Goal: Information Seeking & Learning: Learn about a topic

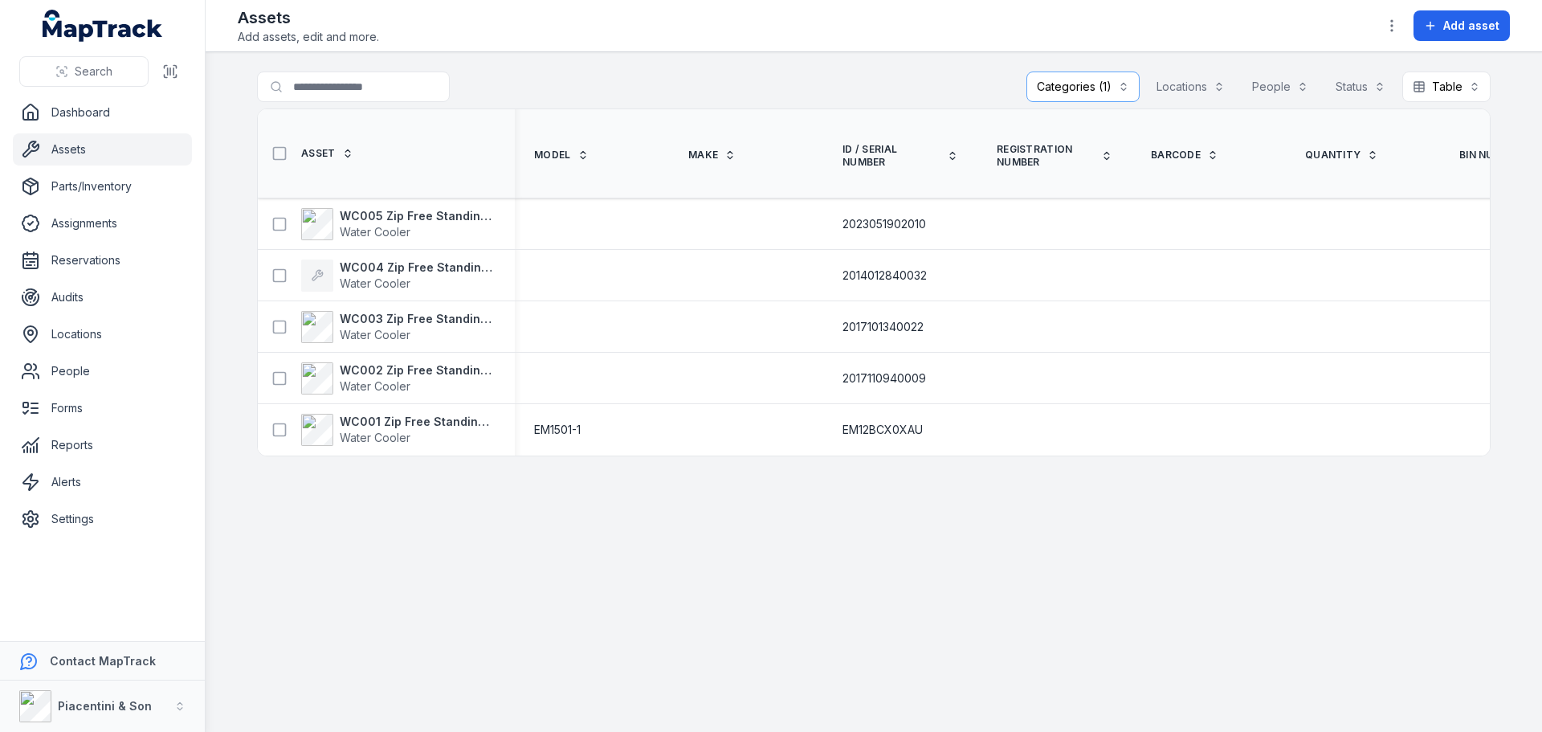
click at [555, 561] on main "**********" at bounding box center [874, 392] width 1337 height 680
click at [410, 273] on strong "WC004 Zip Free Standing Chilled Water Cooler" at bounding box center [418, 267] width 156 height 16
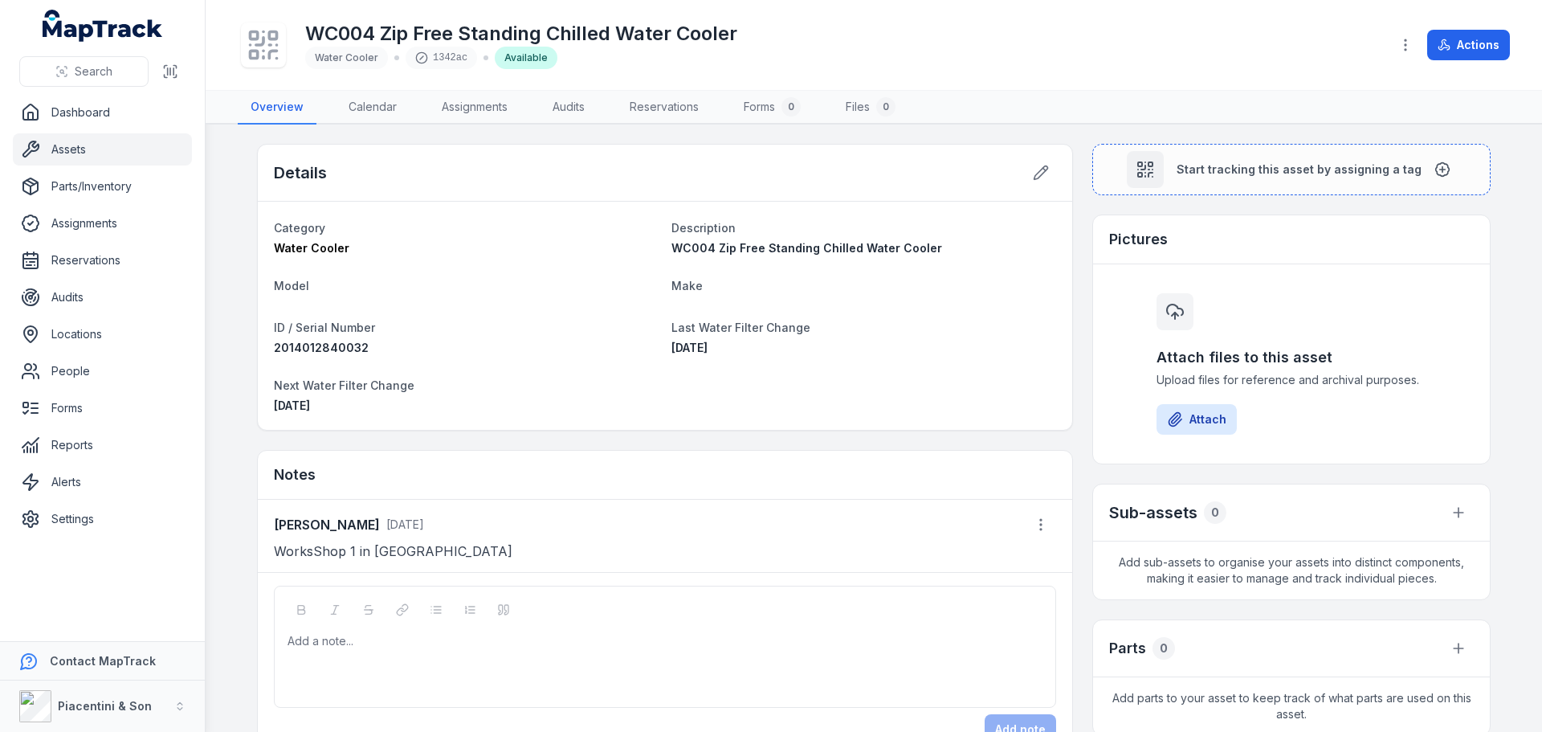
click at [645, 402] on div "[DATE]" at bounding box center [466, 406] width 385 height 16
click at [1051, 109] on nav "Overview Calendar Assignments Audits Reservations Forms 0 Files 0" at bounding box center [874, 108] width 1272 height 34
drag, startPoint x: 1051, startPoint y: 109, endPoint x: 1048, endPoint y: 76, distance: 33.9
click at [1048, 76] on div "WC004 Zip Free Standing Chilled Water Cooler Water Cooler 1342ac Available Acti…" at bounding box center [874, 44] width 1272 height 77
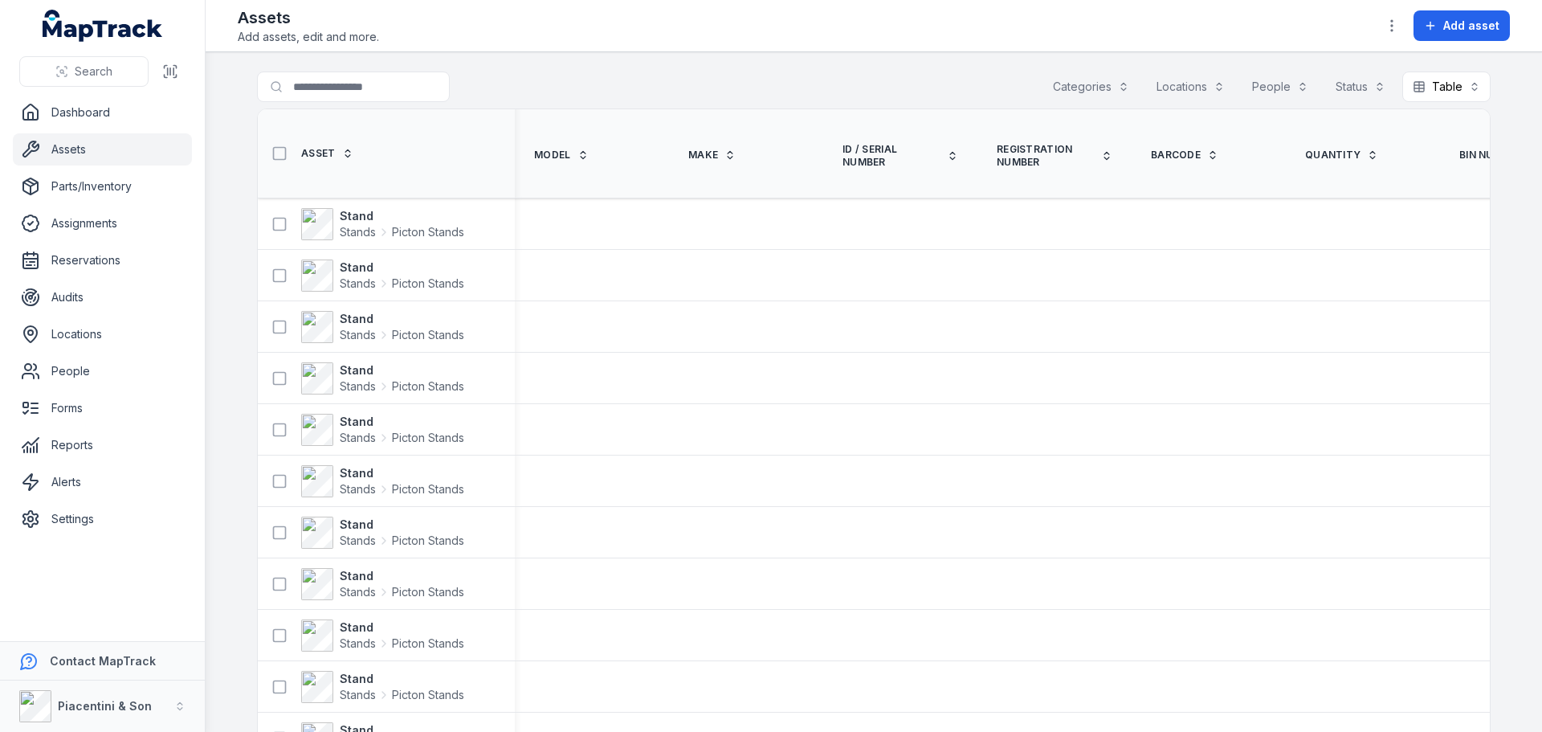
click at [1104, 82] on button "Categories" at bounding box center [1091, 86] width 97 height 31
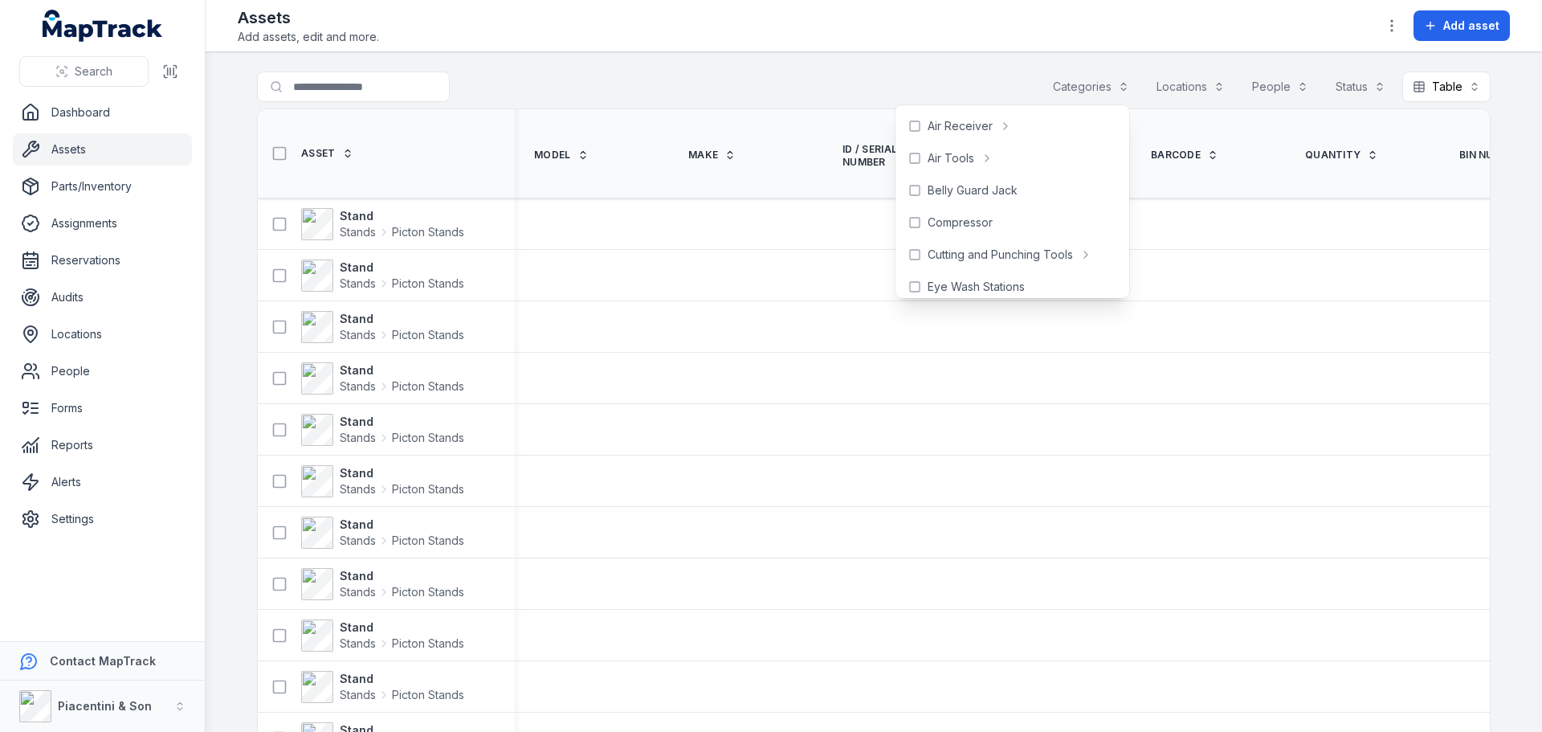
click at [722, 73] on div "Search for assets Categories Locations People Status Table *****" at bounding box center [874, 89] width 1234 height 37
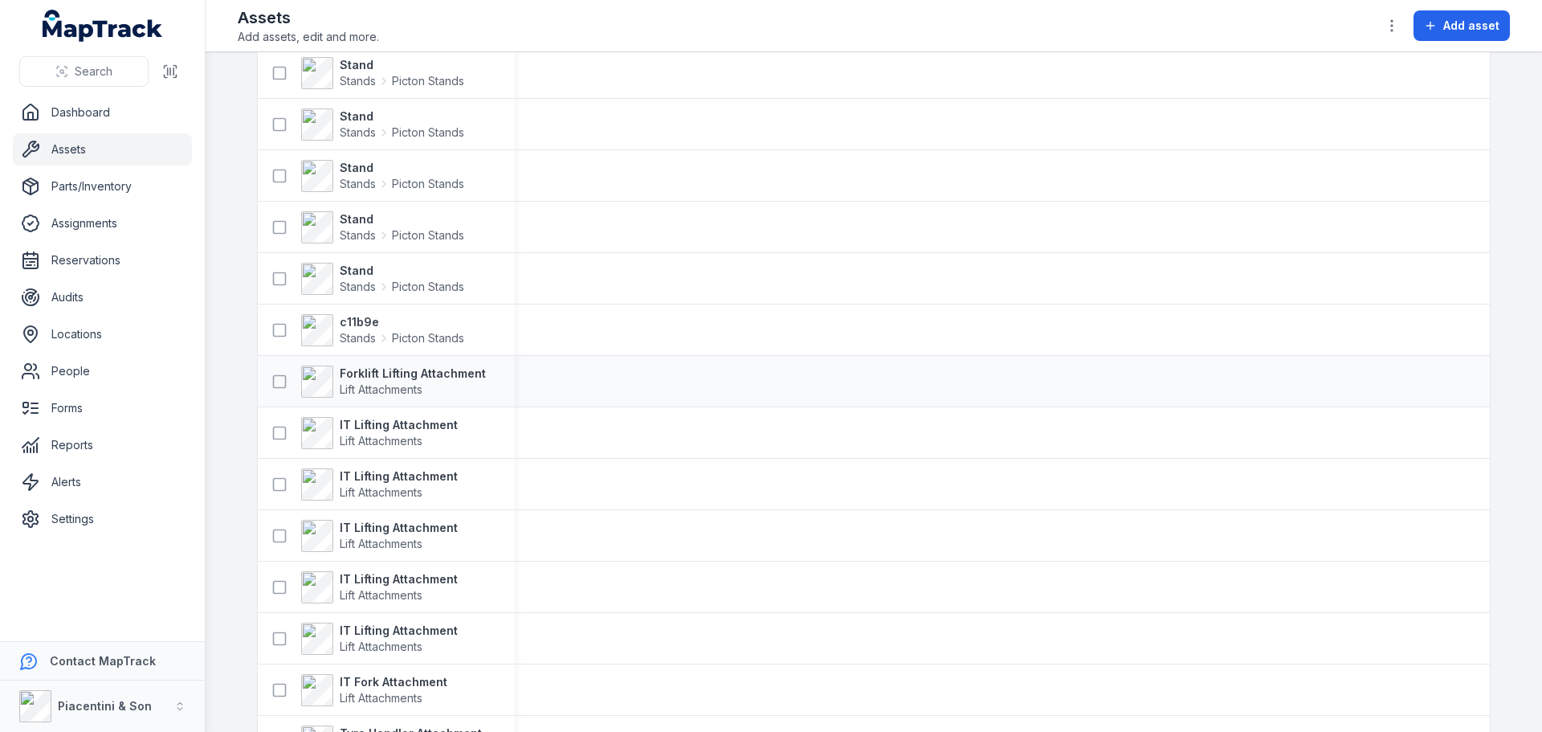
scroll to position [482, 0]
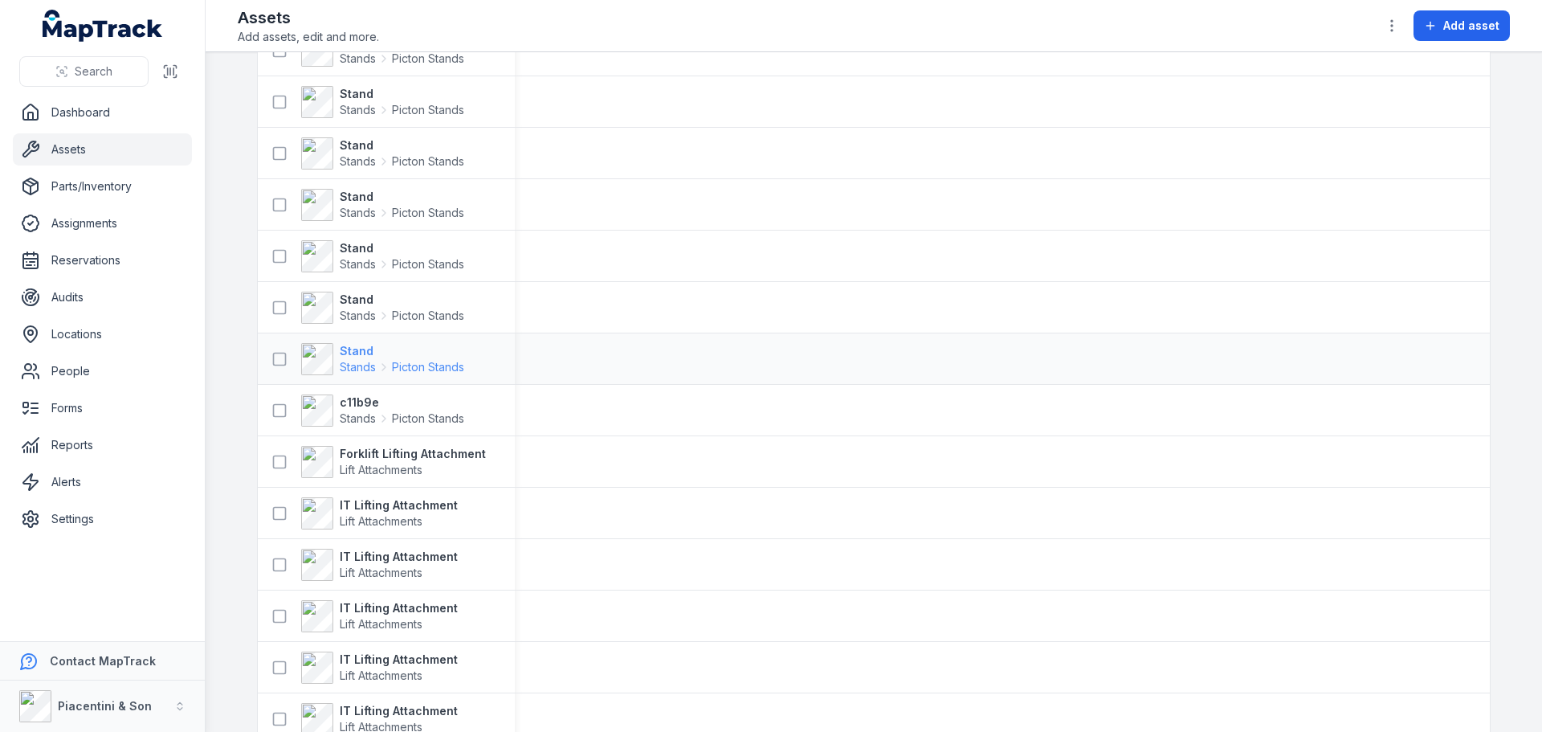
click at [341, 365] on span "Stands" at bounding box center [358, 367] width 36 height 16
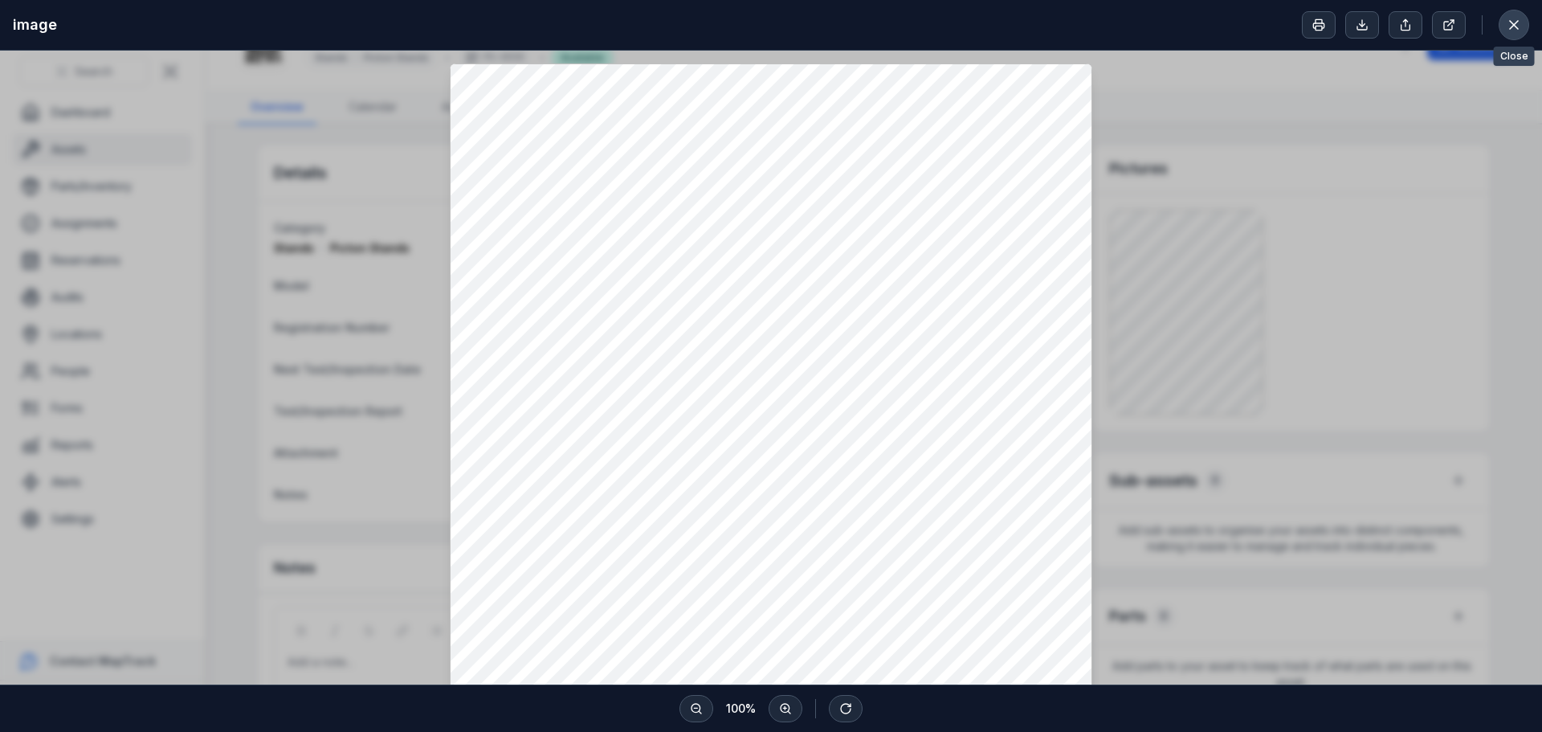
click at [1512, 34] on button at bounding box center [1514, 25] width 31 height 31
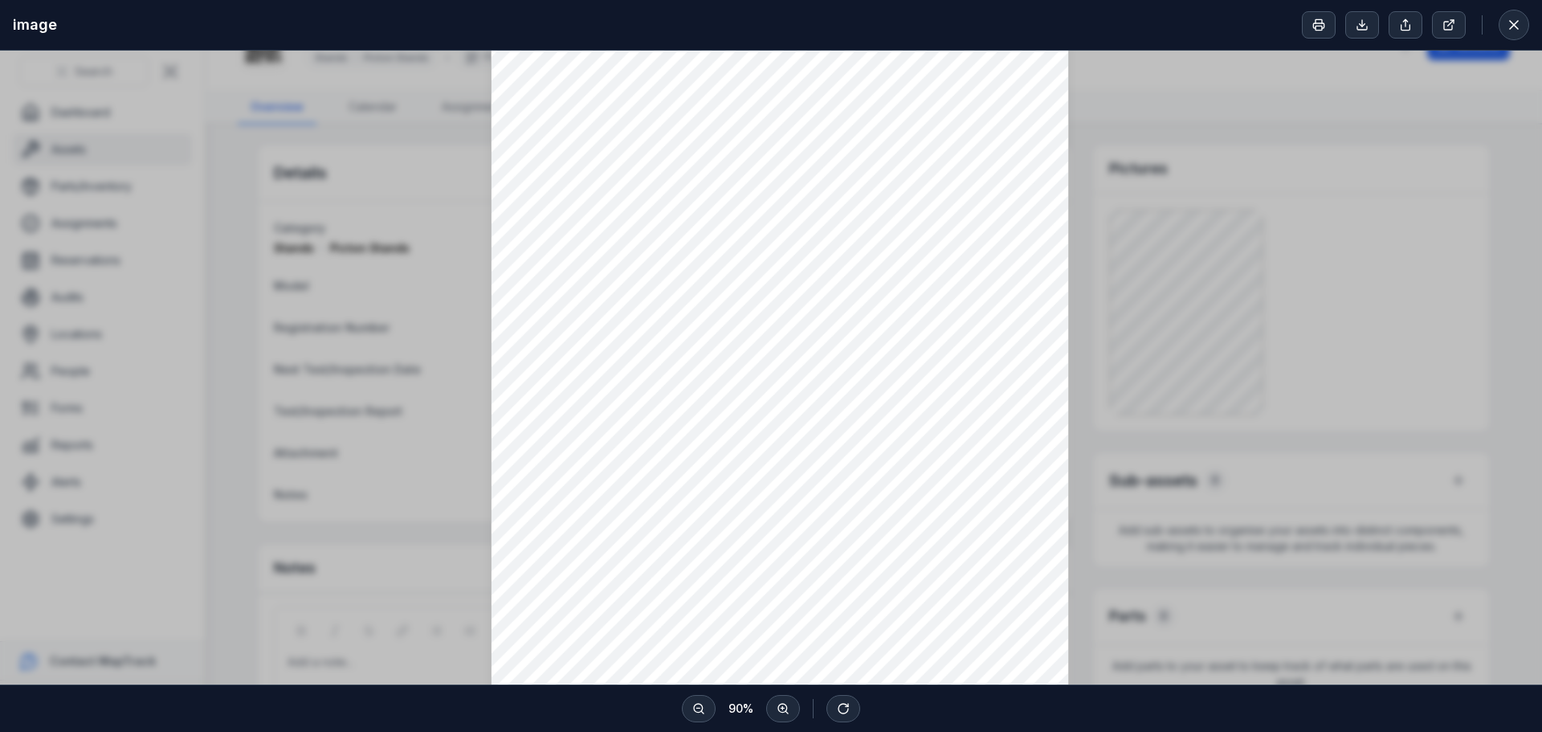
scroll to position [80, 0]
click at [1519, 31] on icon at bounding box center [1514, 25] width 16 height 16
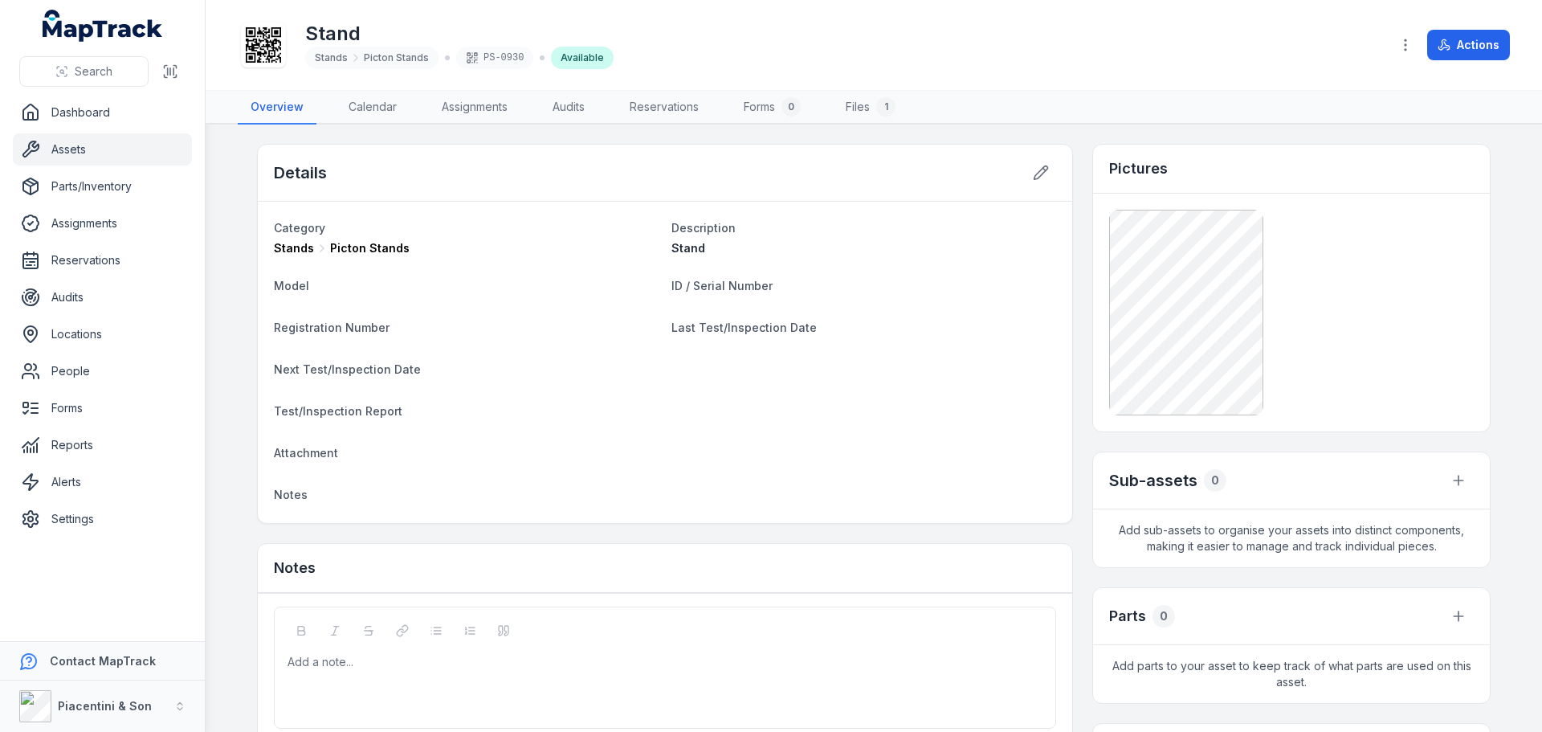
click at [132, 145] on link "Assets" at bounding box center [102, 149] width 179 height 32
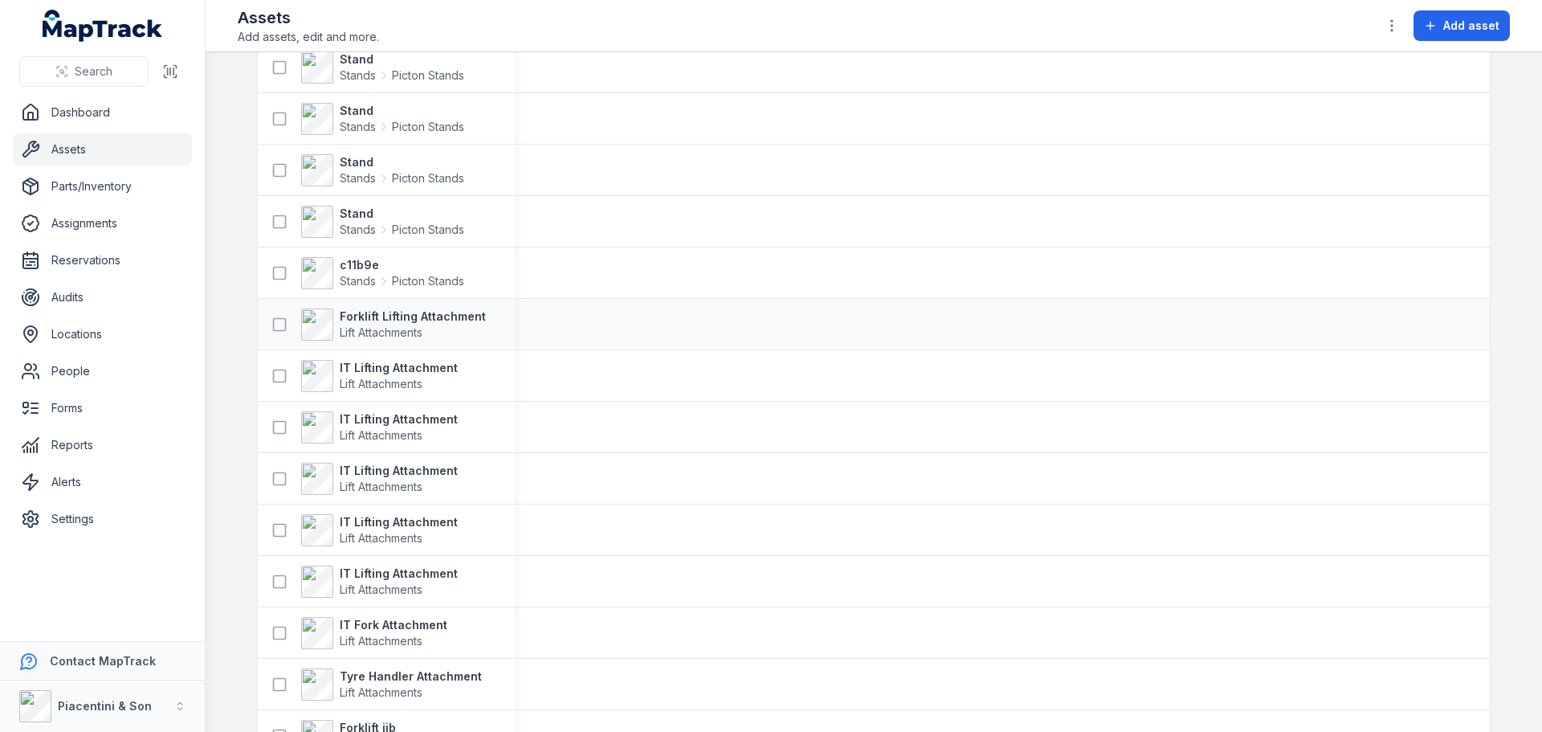
scroll to position [643, 0]
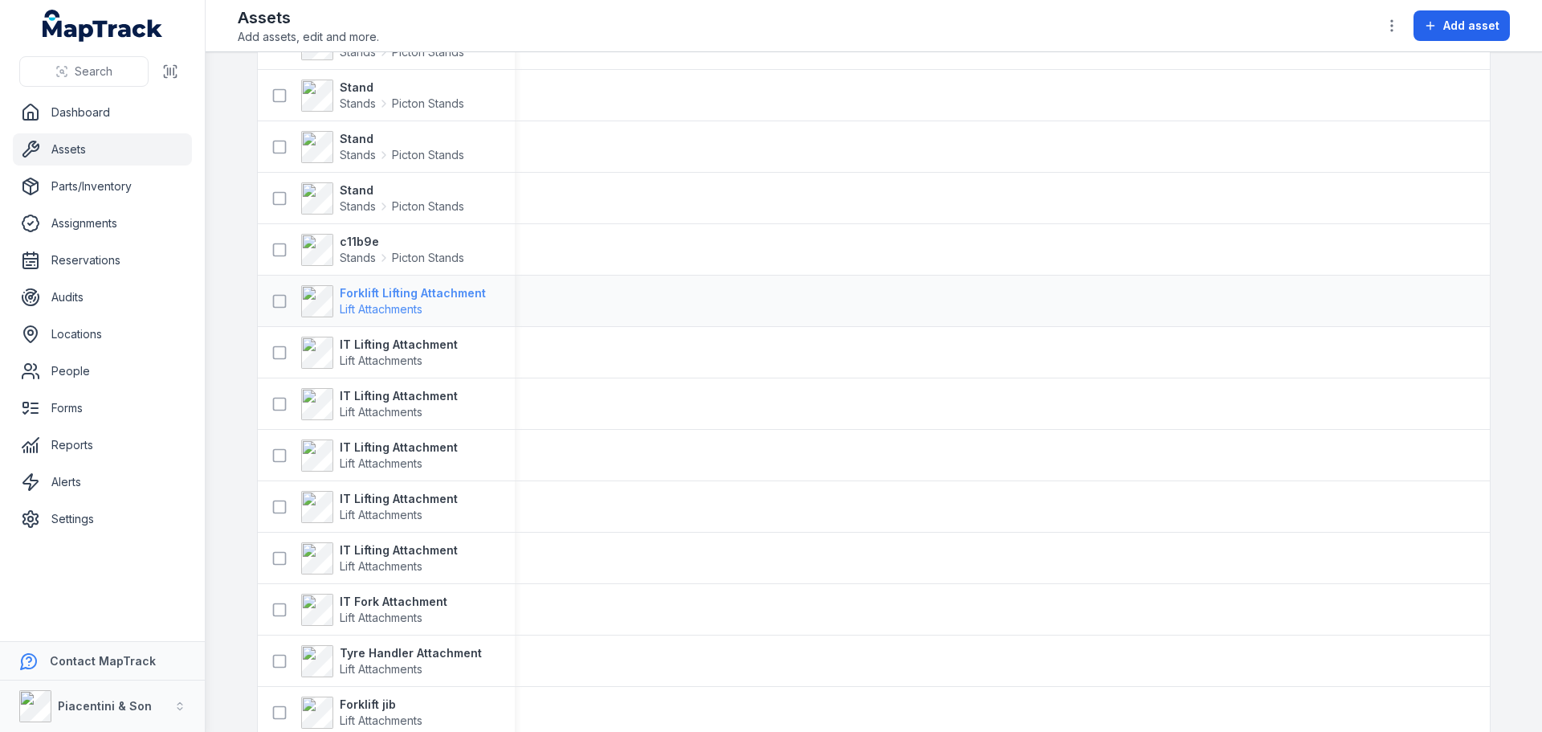
click at [426, 295] on strong "Forklift Lifting Attachment" at bounding box center [413, 293] width 146 height 16
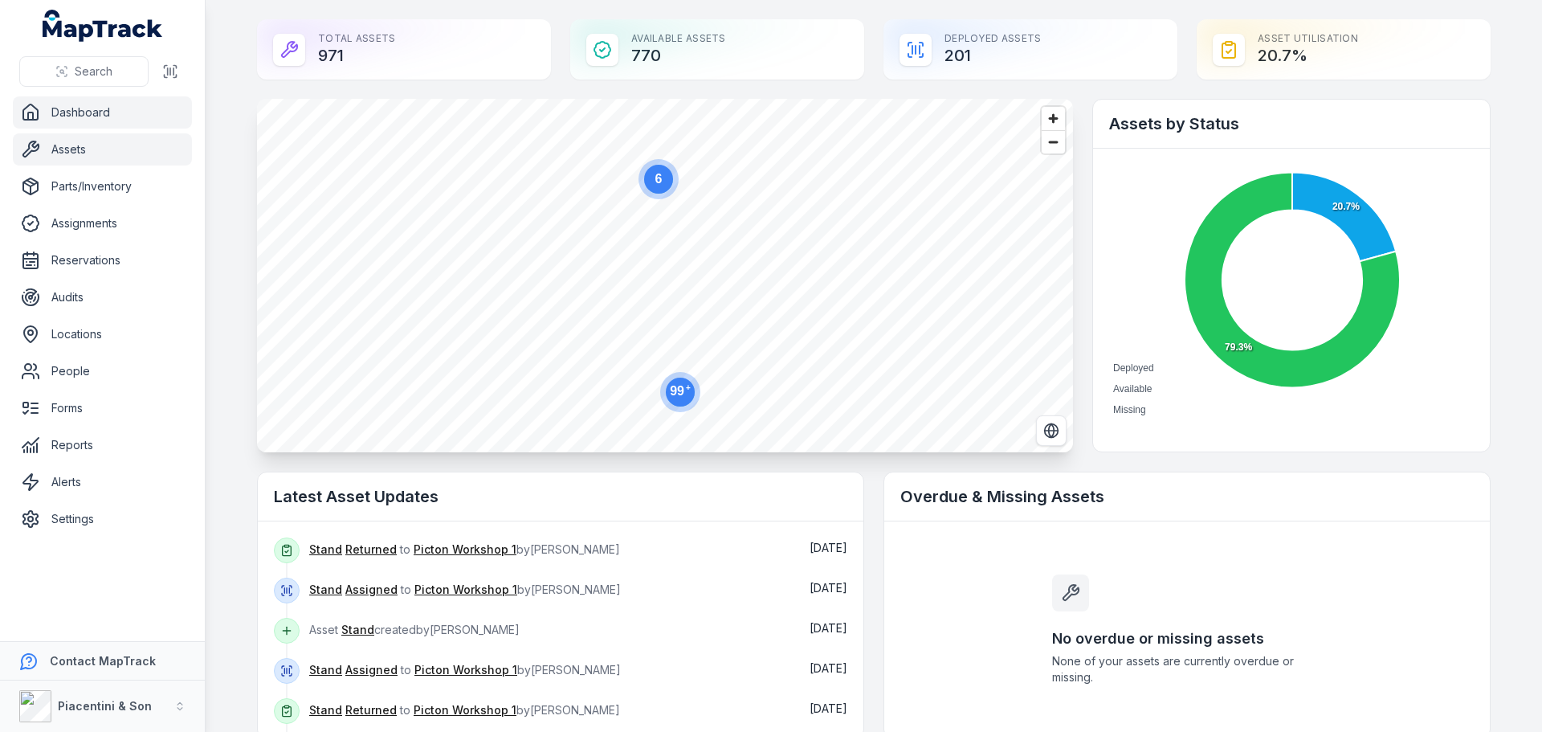
click at [73, 158] on link "Assets" at bounding box center [102, 149] width 179 height 32
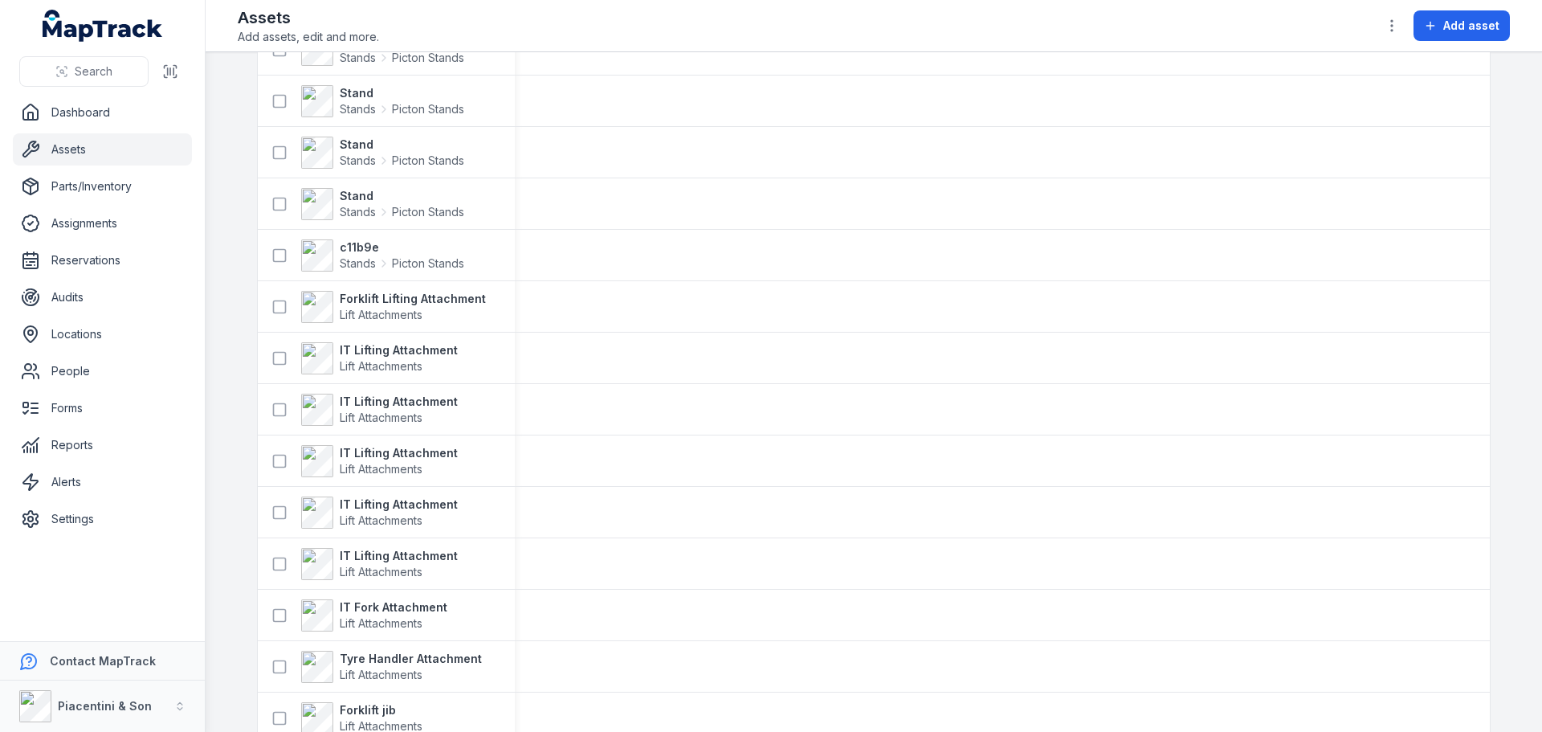
scroll to position [643, 0]
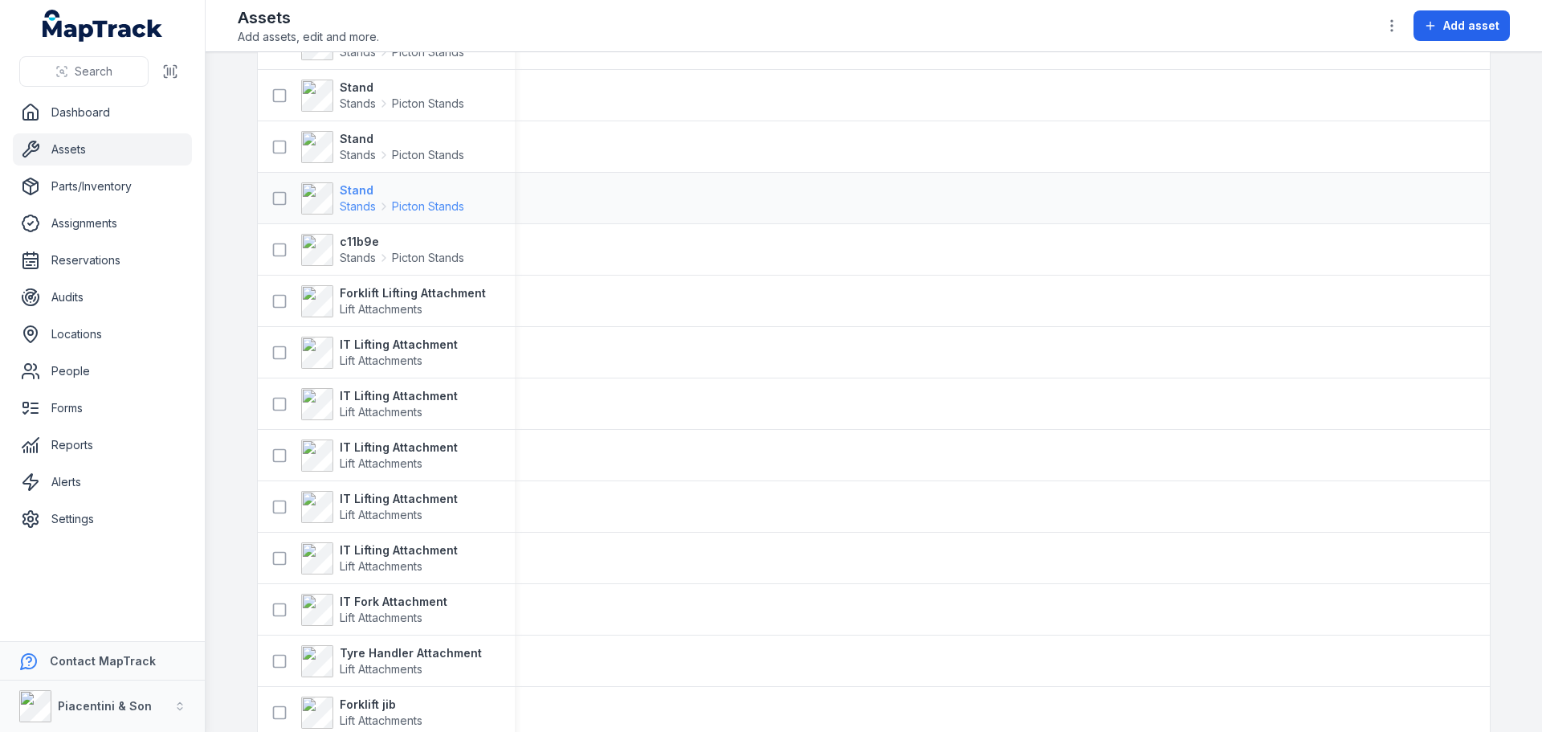
click at [344, 199] on span "Stands" at bounding box center [358, 206] width 36 height 16
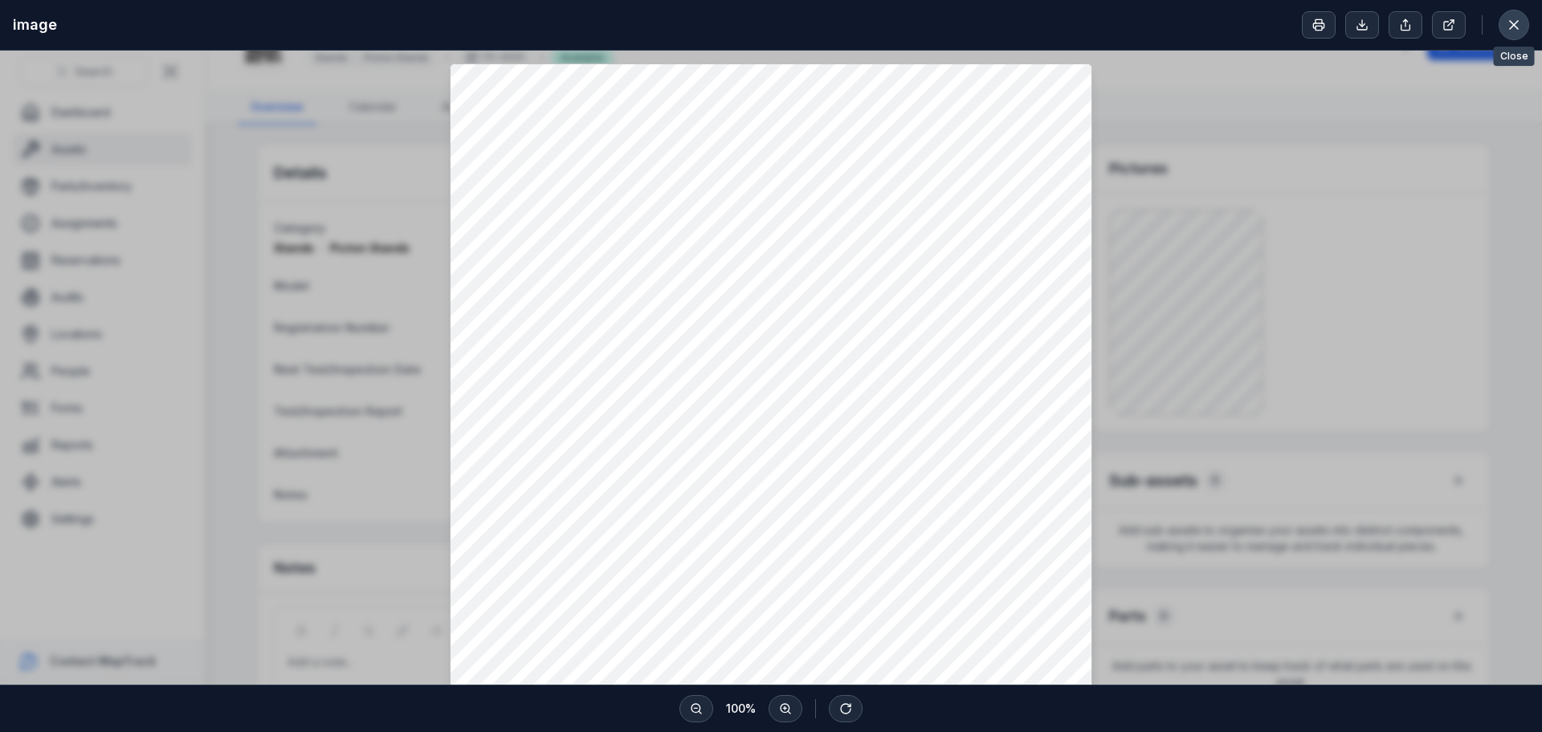
click at [1517, 30] on icon at bounding box center [1514, 25] width 16 height 16
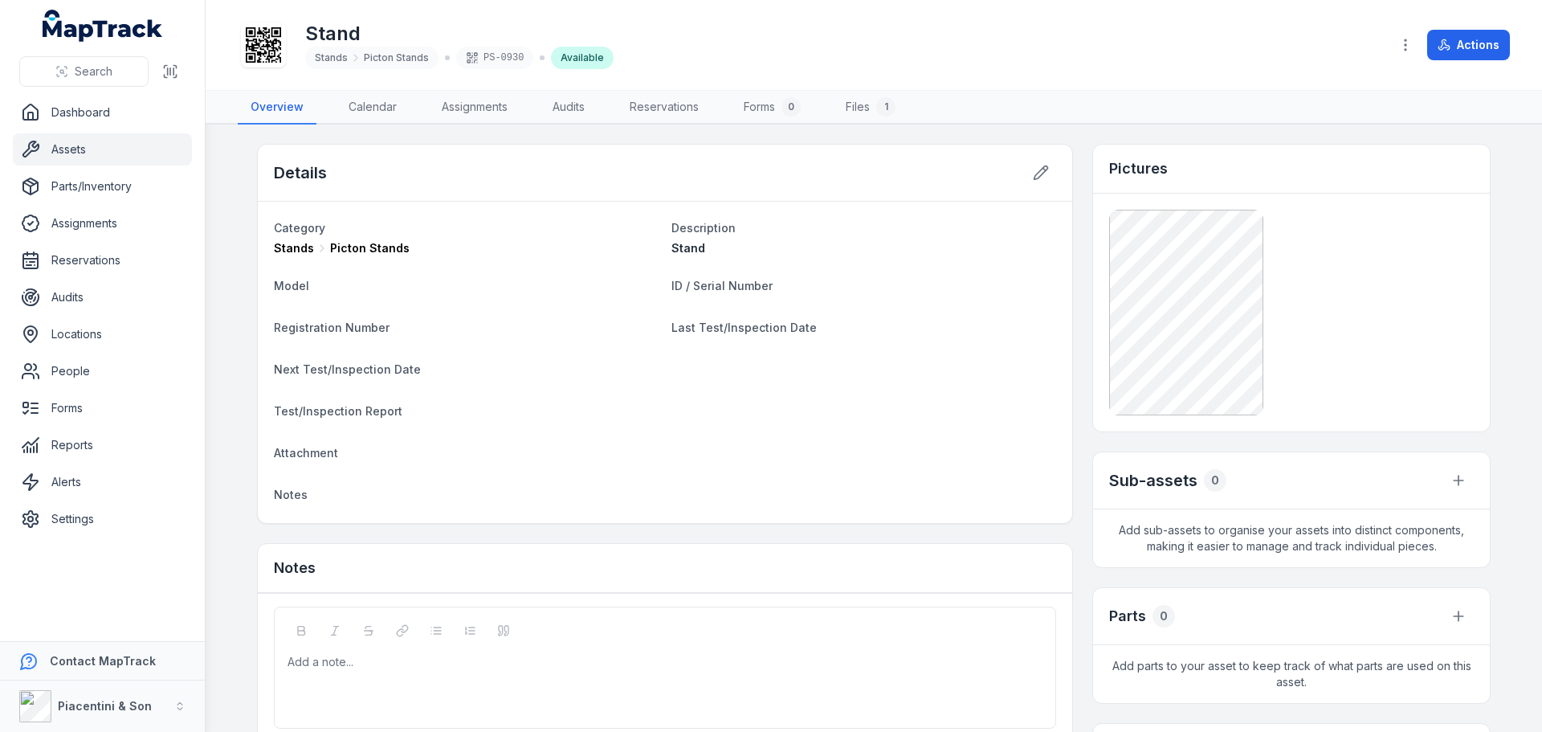
click at [108, 158] on link "Assets" at bounding box center [102, 149] width 179 height 32
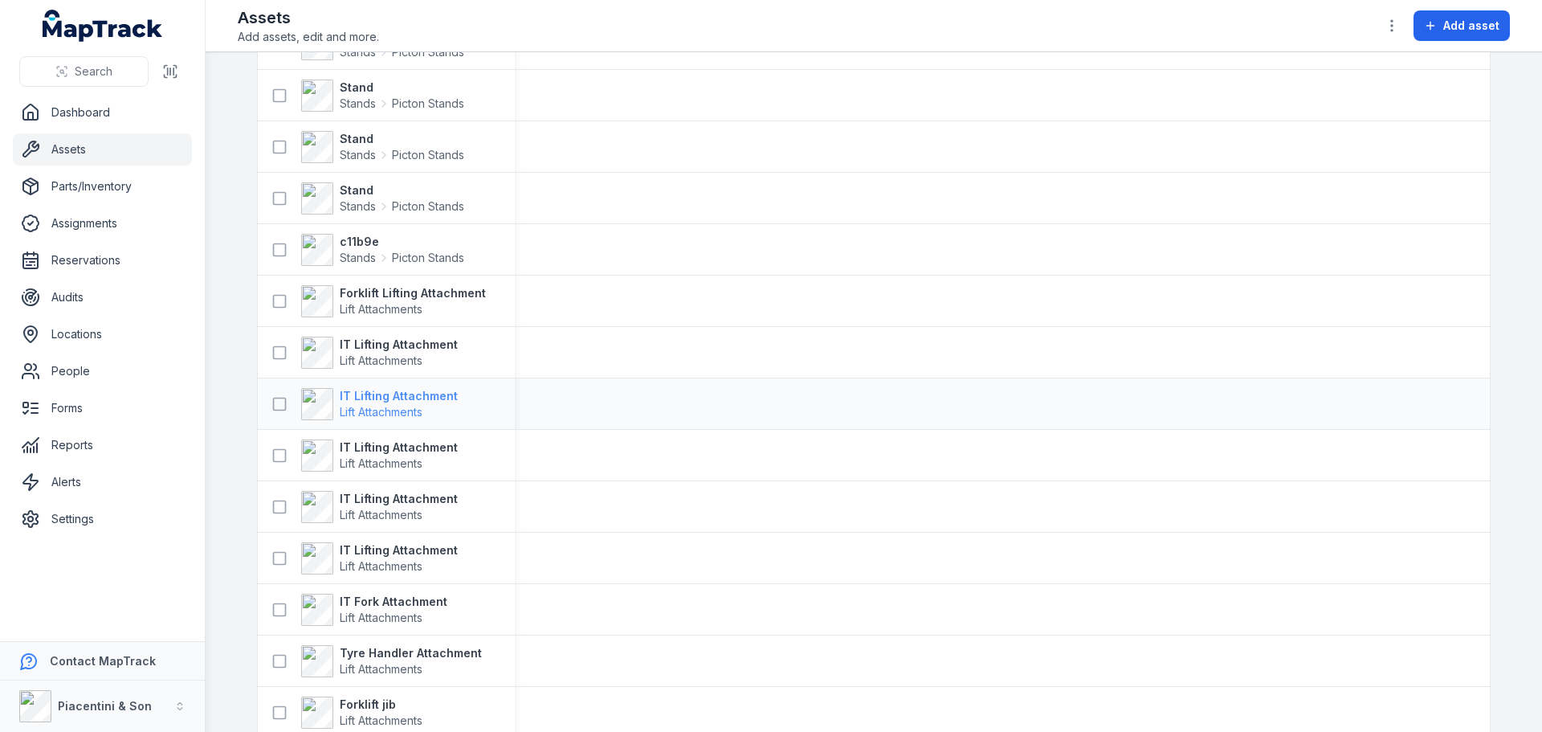
scroll to position [723, 0]
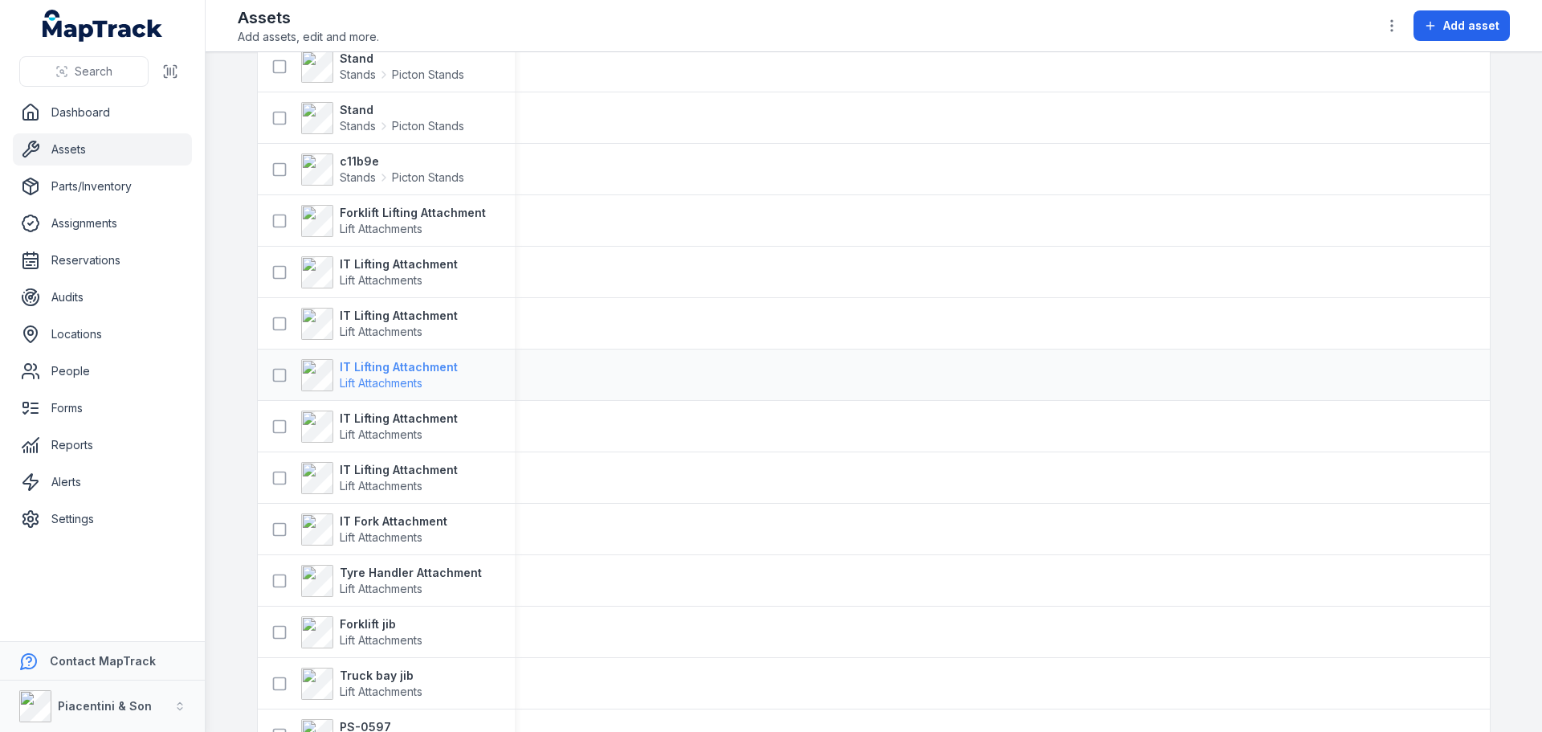
click at [379, 381] on span "Lift Attachments" at bounding box center [381, 383] width 83 height 14
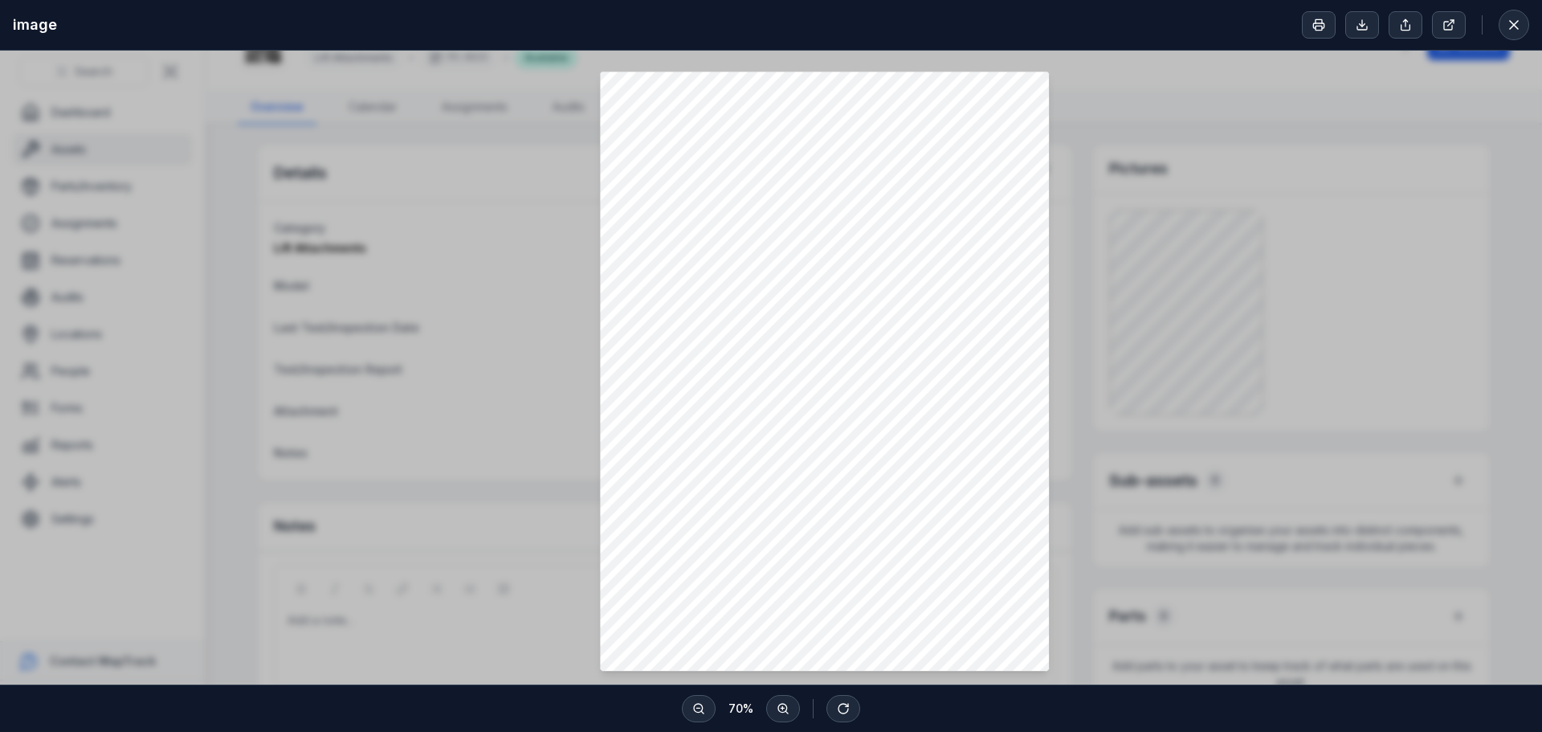
scroll to position [80, 0]
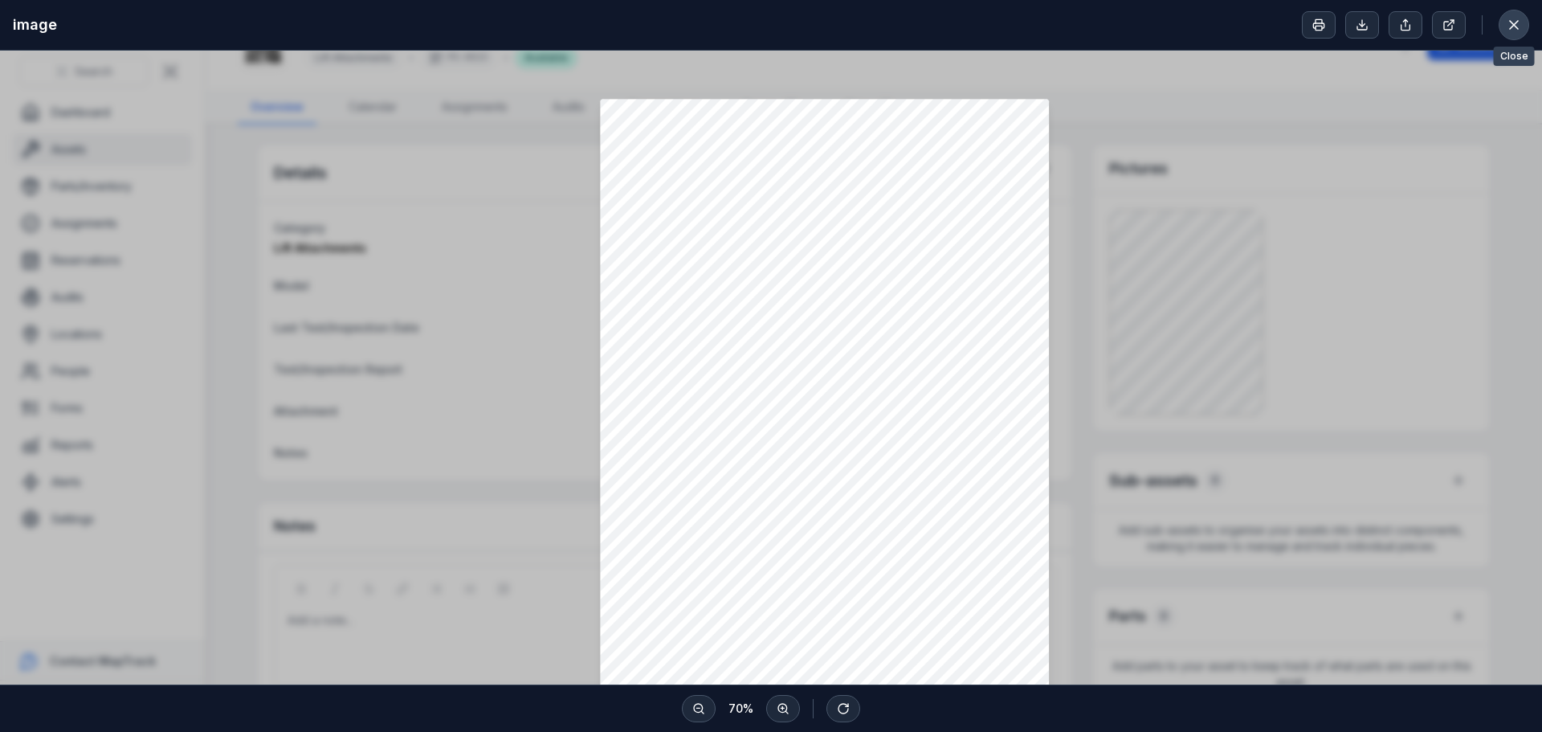
click at [1525, 28] on button at bounding box center [1514, 25] width 31 height 31
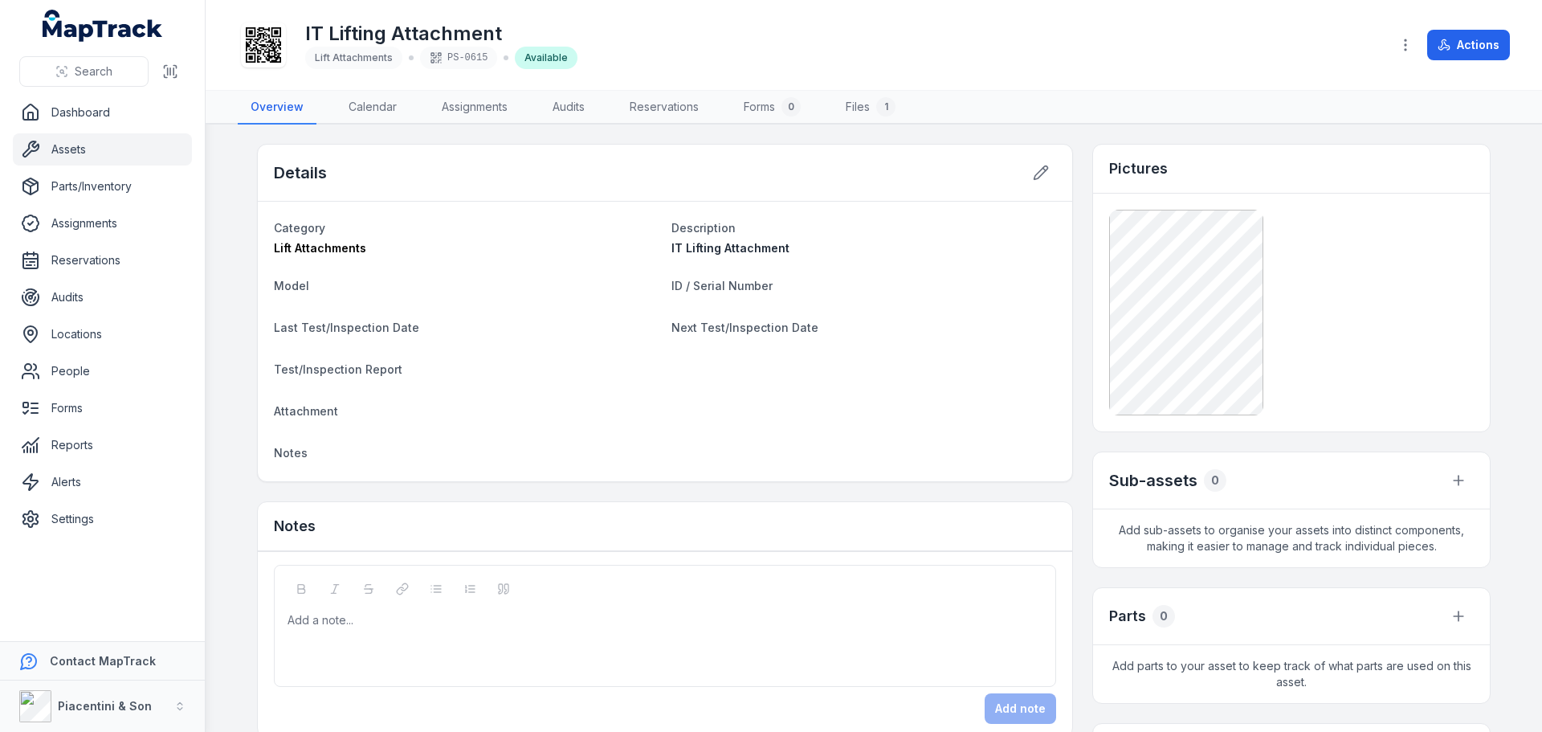
click at [1240, 75] on div "IT Lifting Attachment Lift Attachments PS-0615 Available Actions" at bounding box center [874, 44] width 1272 height 77
click at [100, 159] on link "Assets" at bounding box center [102, 149] width 179 height 32
